Goal: Information Seeking & Learning: Learn about a topic

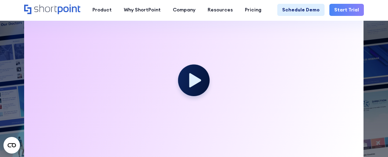
scroll to position [207, 0]
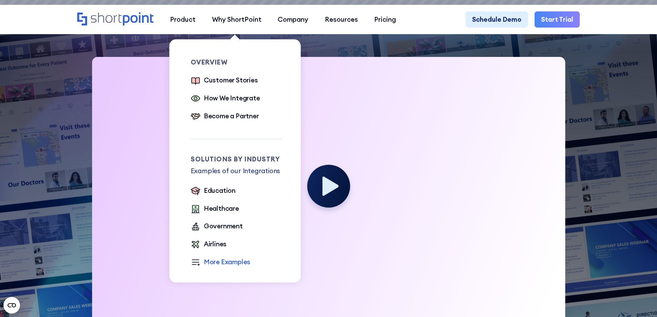
click at [226, 156] on div "More Examples" at bounding box center [227, 262] width 47 height 10
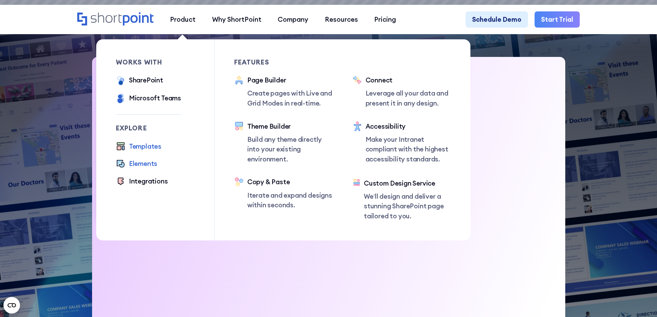
click at [138, 156] on div "Elements" at bounding box center [143, 164] width 28 height 10
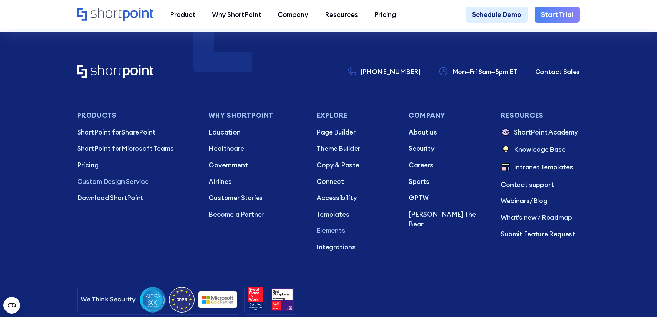
scroll to position [2381, 0]
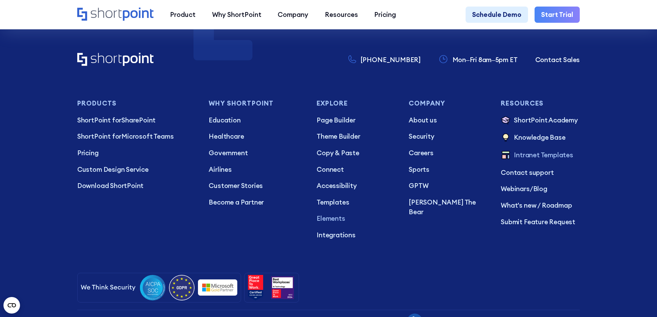
click at [541, 161] on p "Intranet Templates" at bounding box center [543, 155] width 59 height 11
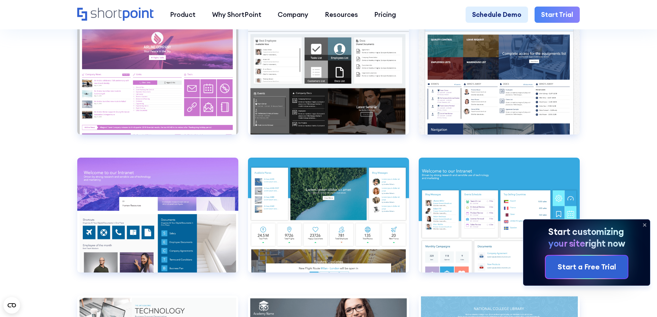
scroll to position [2968, 0]
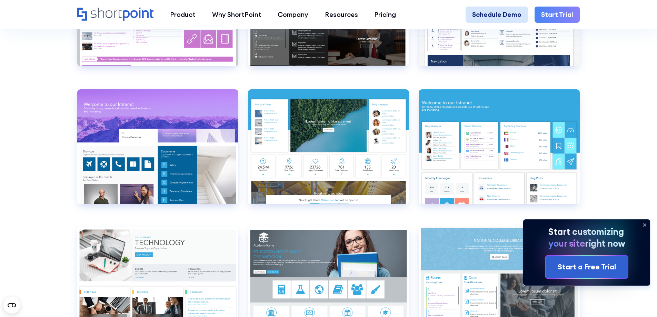
click at [498, 17] on link "Schedule Demo" at bounding box center [497, 15] width 62 height 17
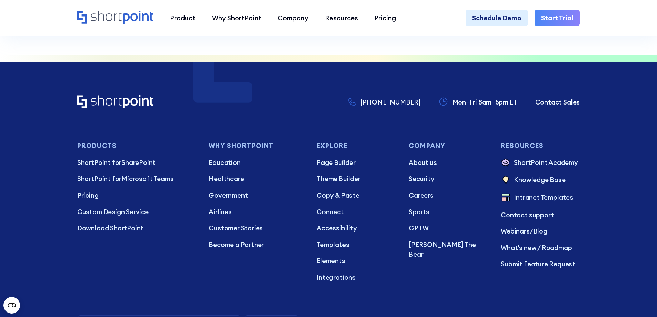
scroll to position [621, 0]
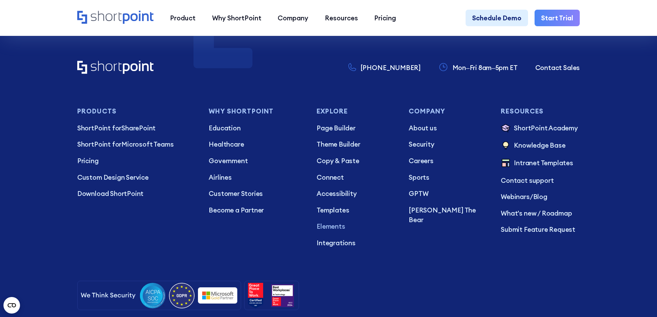
click at [331, 232] on p "Elements" at bounding box center [356, 227] width 79 height 10
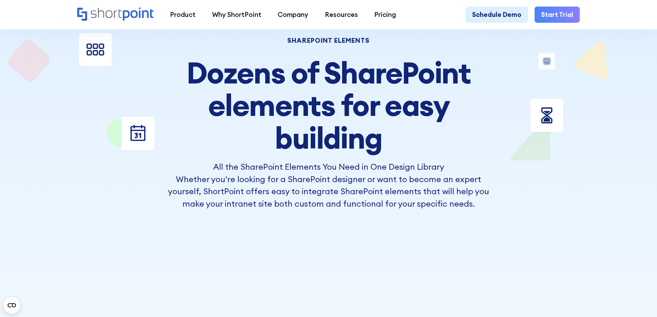
scroll to position [69, 0]
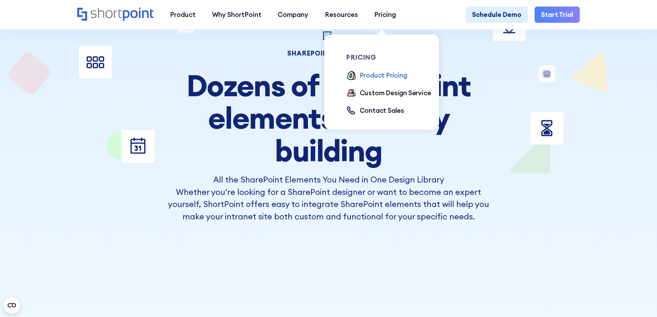
click at [378, 76] on div "Product Pricing" at bounding box center [384, 75] width 48 height 10
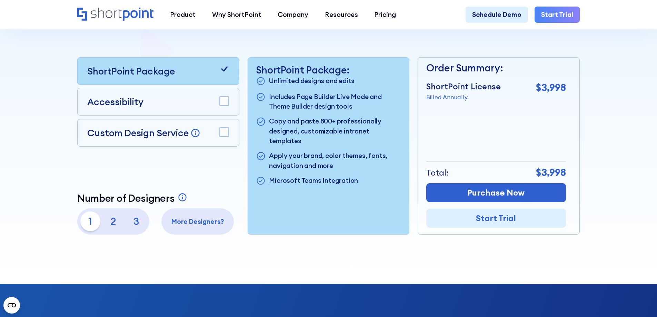
scroll to position [207, 0]
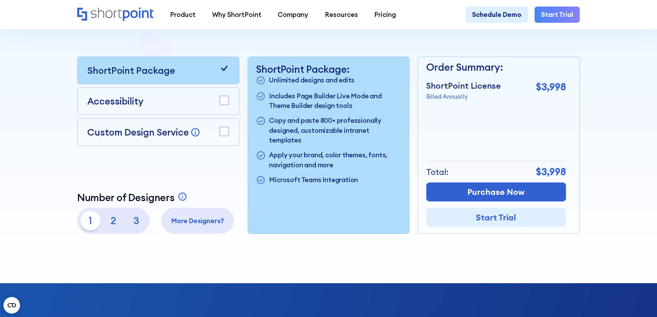
click at [190, 222] on p "More Designers?" at bounding box center [198, 221] width 66 height 10
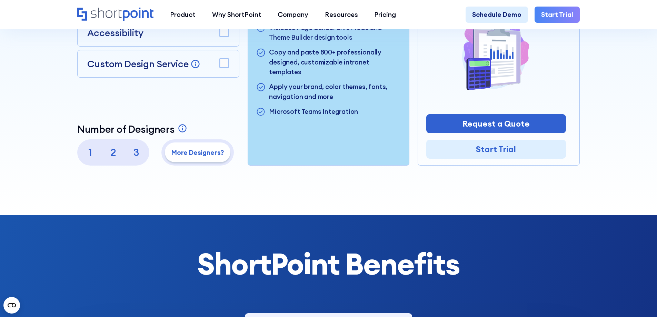
scroll to position [276, 0]
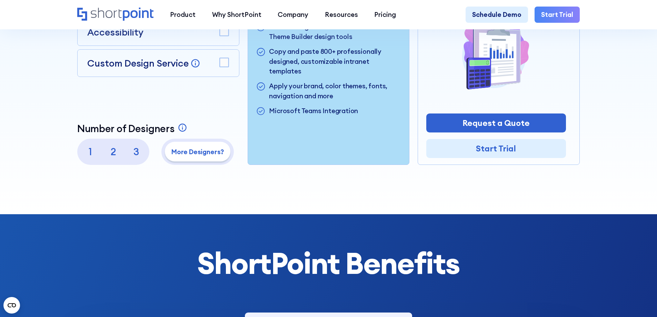
click at [135, 154] on p "3" at bounding box center [137, 152] width 20 height 20
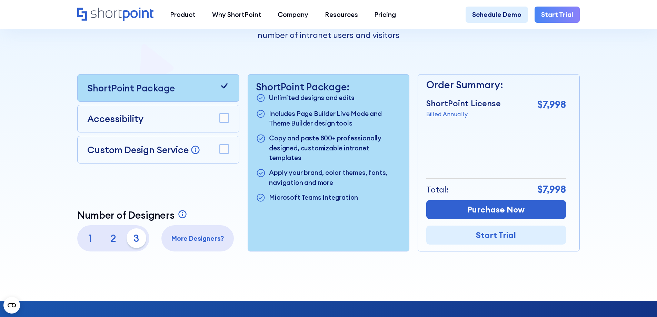
scroll to position [207, 0]
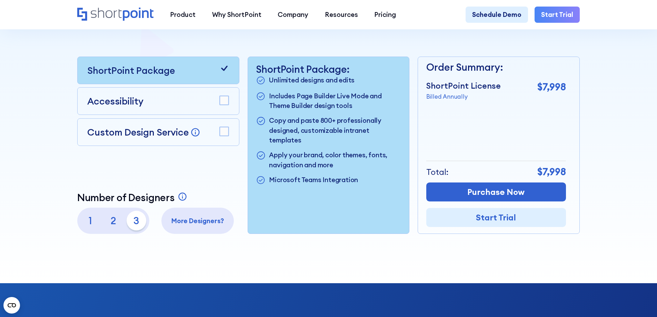
click at [114, 223] on p "2" at bounding box center [114, 221] width 20 height 20
click at [85, 222] on p "1" at bounding box center [90, 221] width 20 height 20
click at [111, 224] on p "2" at bounding box center [114, 221] width 20 height 20
click at [139, 224] on p "3" at bounding box center [137, 221] width 20 height 20
click at [224, 134] on rect at bounding box center [224, 131] width 9 height 9
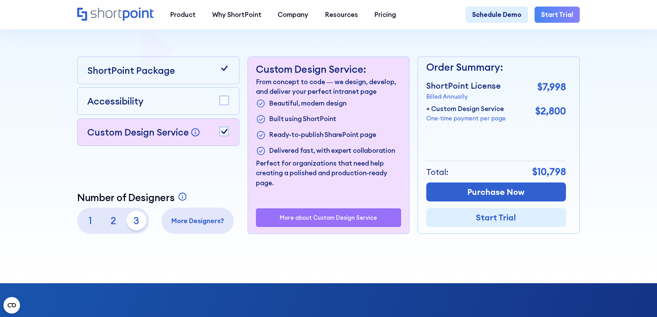
click at [224, 133] on rect at bounding box center [224, 131] width 9 height 9
click at [224, 105] on rect at bounding box center [224, 100] width 9 height 9
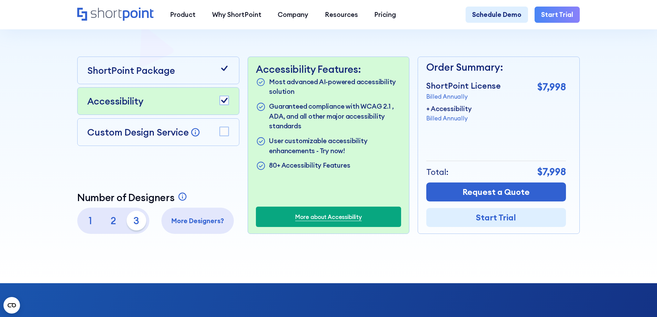
click at [223, 103] on rect at bounding box center [224, 100] width 9 height 9
click at [224, 101] on rect at bounding box center [224, 100] width 9 height 9
click at [224, 102] on rect at bounding box center [224, 100] width 9 height 9
click at [113, 223] on p "2" at bounding box center [114, 221] width 20 height 20
click at [93, 225] on p "1" at bounding box center [90, 221] width 20 height 20
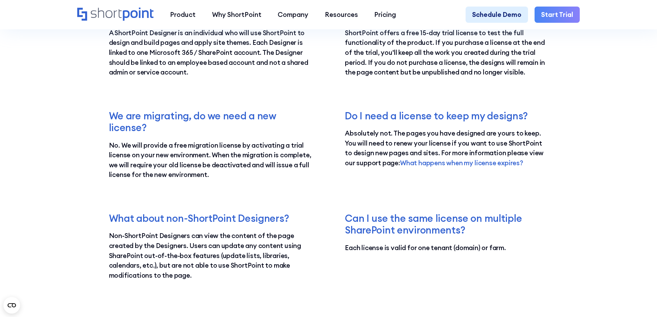
scroll to position [1346, 0]
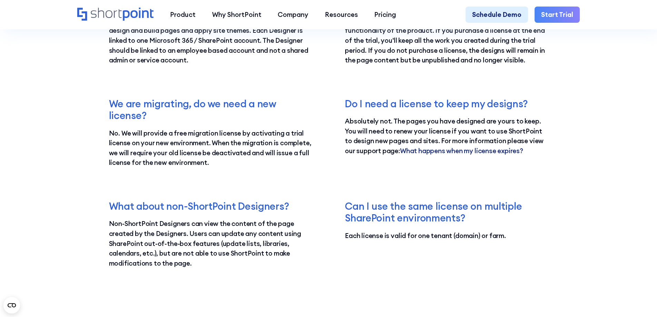
click at [446, 155] on link "What happens when my license expires?" at bounding box center [461, 151] width 123 height 8
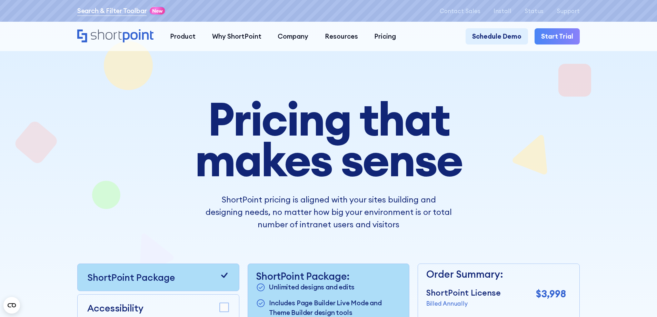
click at [107, 10] on link "Search & Filter Toolbar" at bounding box center [112, 11] width 70 height 10
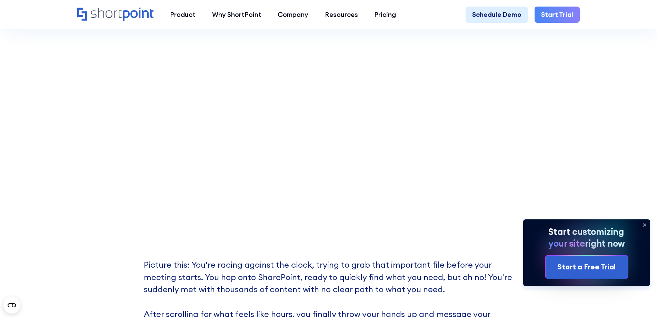
scroll to position [242, 0]
